Goal: Check status: Check status

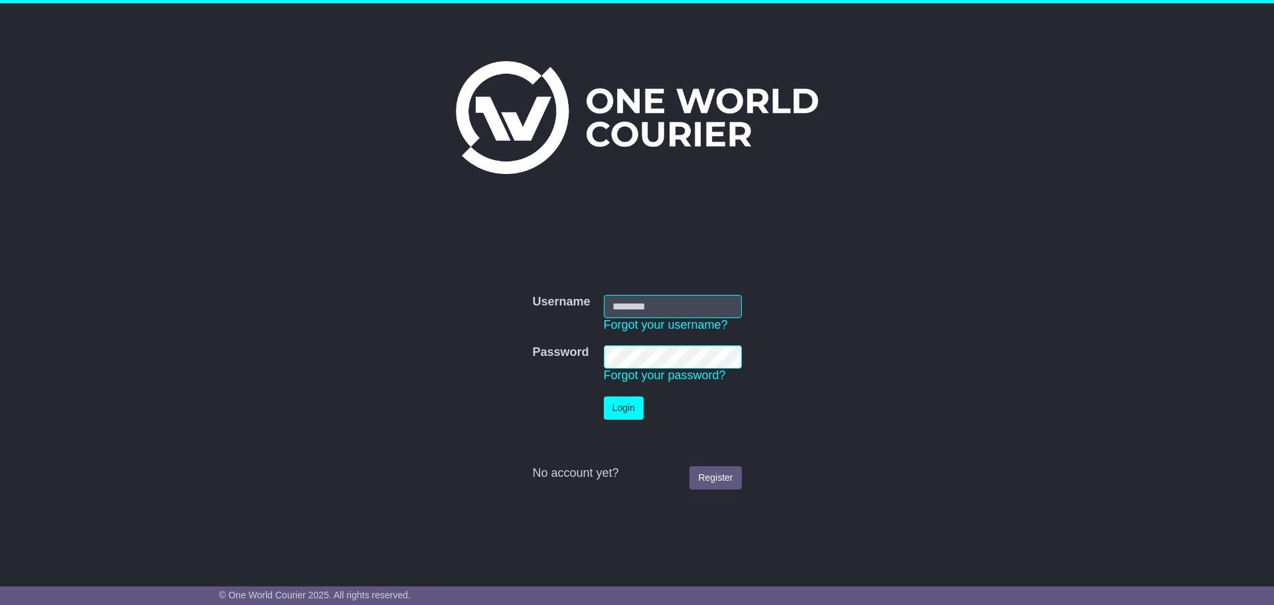
type input "*********"
click at [638, 406] on button "Login" at bounding box center [624, 407] width 40 height 23
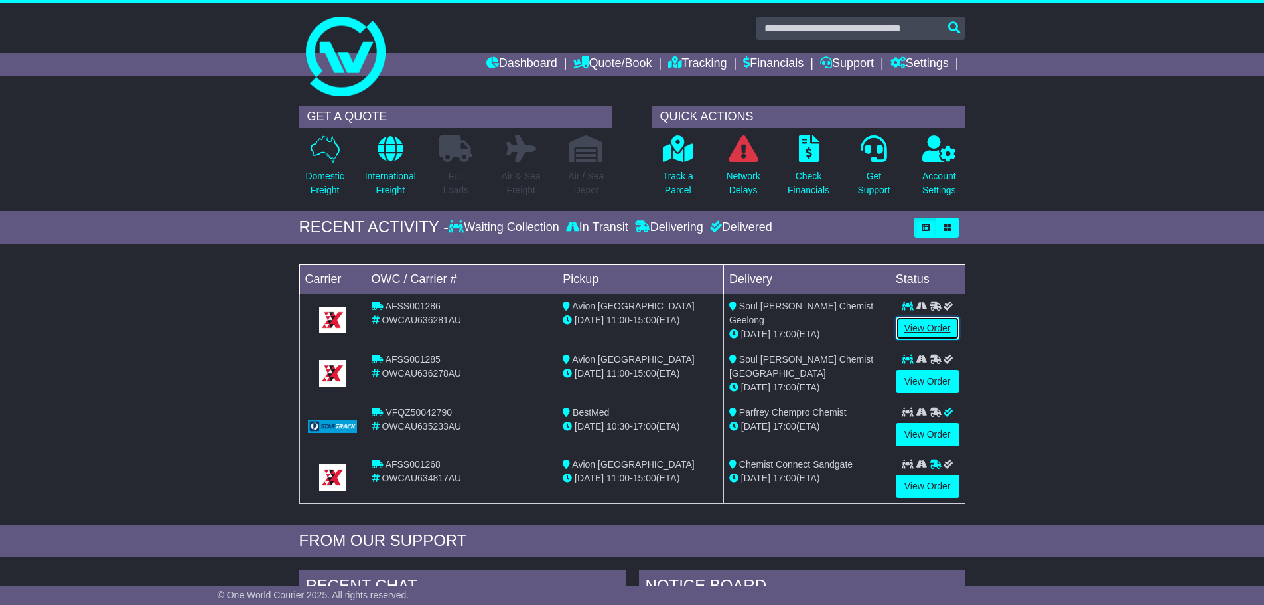
click at [936, 331] on link "View Order" at bounding box center [928, 328] width 64 height 23
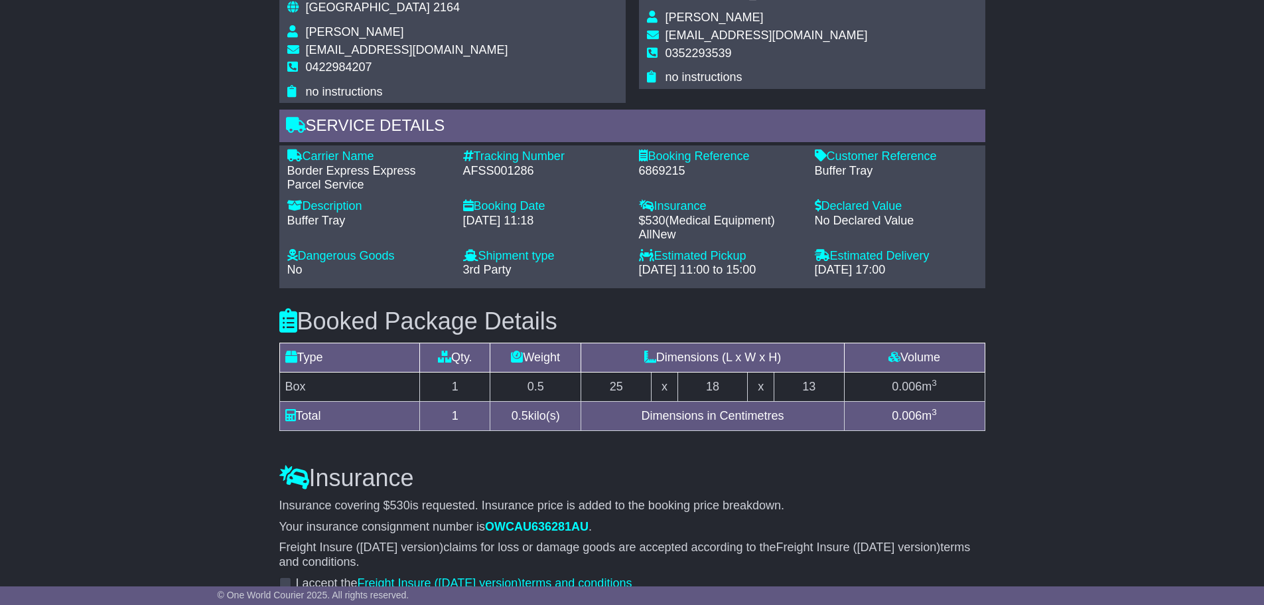
scroll to position [1062, 0]
